Goal: Information Seeking & Learning: Learn about a topic

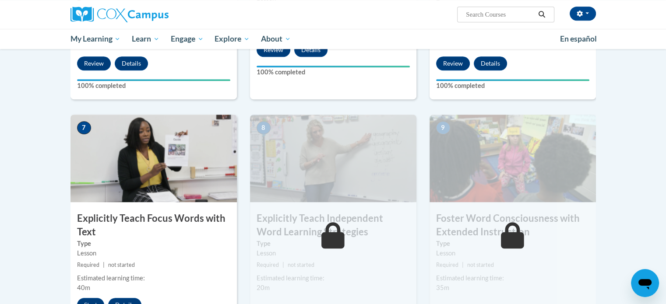
scroll to position [607, 0]
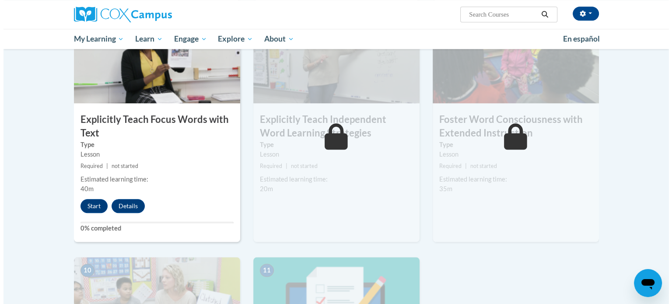
scroll to position [709, 0]
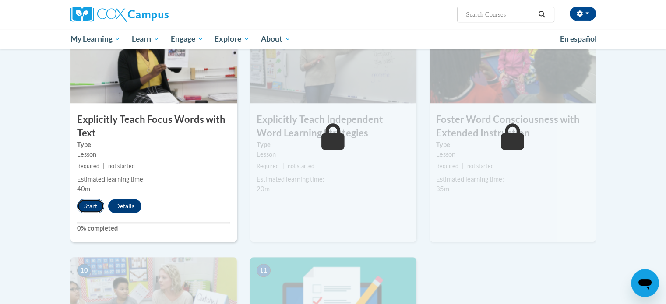
click at [91, 206] on button "Start" at bounding box center [90, 206] width 27 height 14
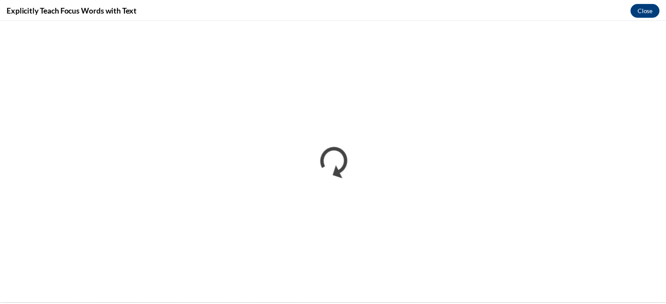
scroll to position [0, 0]
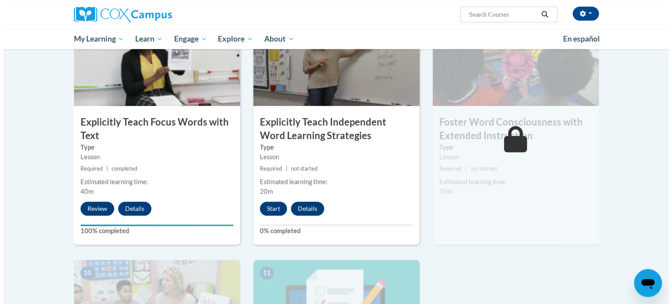
scroll to position [705, 0]
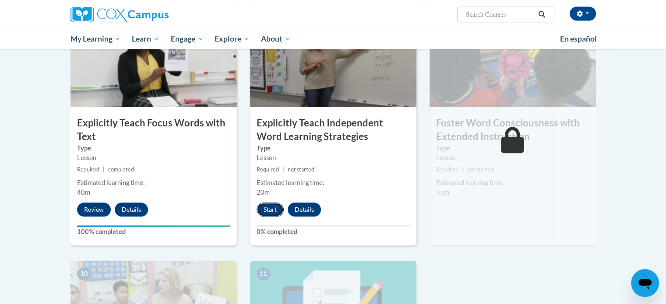
click at [264, 209] on button "Start" at bounding box center [269, 210] width 27 height 14
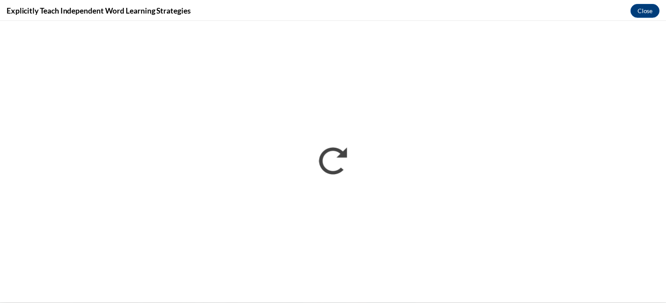
scroll to position [0, 0]
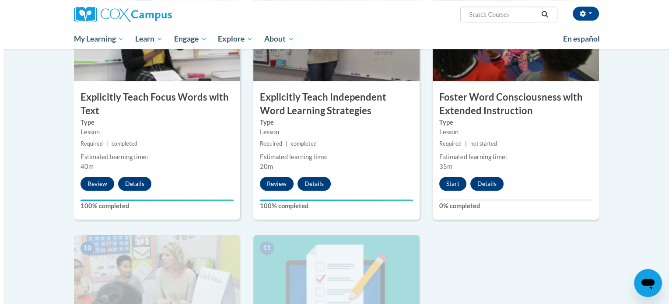
scroll to position [730, 0]
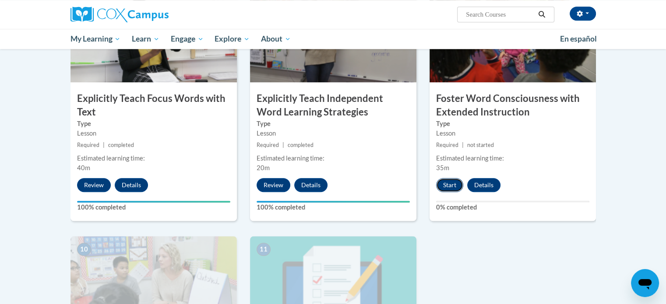
click at [445, 186] on button "Start" at bounding box center [449, 185] width 27 height 14
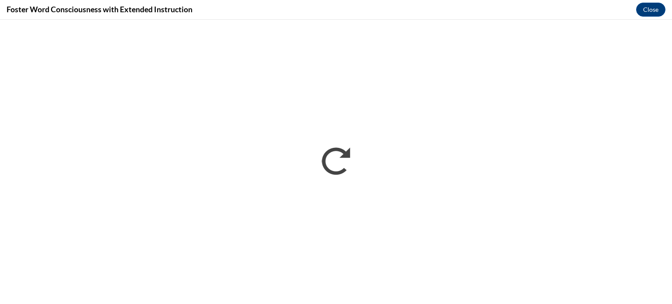
scroll to position [0, 0]
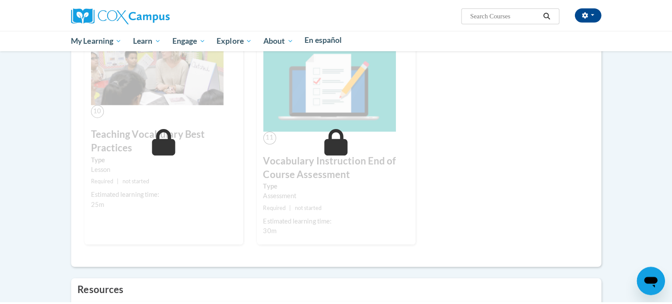
scroll to position [1314, 0]
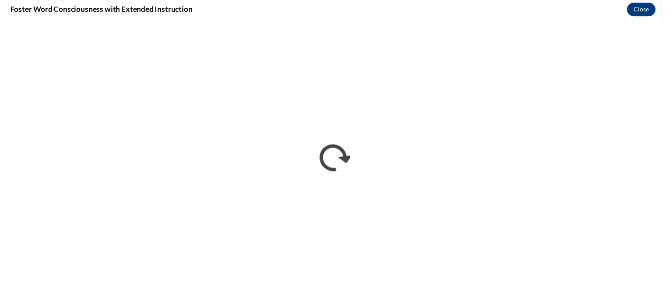
scroll to position [0, 0]
